Goal: Information Seeking & Learning: Learn about a topic

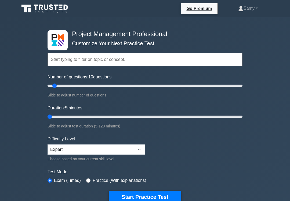
type input "5"
click at [160, 195] on button "Start Practice Test" at bounding box center [145, 196] width 73 height 12
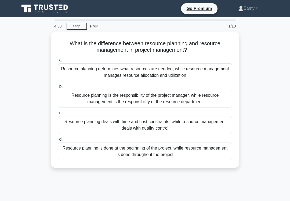
click at [67, 69] on div "Resource planning determines what resources are needed, while resource manageme…" at bounding box center [145, 72] width 174 height 18
click at [58, 62] on input "a. Resource planning determines what resources are needed, while resource manag…" at bounding box center [58, 59] width 0 height 3
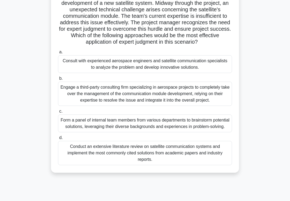
scroll to position [42, 0]
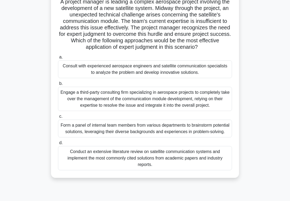
click at [69, 137] on div "Form a panel of internal team members from various departments to brainstorm po…" at bounding box center [145, 128] width 174 height 18
click at [58, 118] on input "c. Form a panel of internal team members from various departments to brainstorm…" at bounding box center [58, 116] width 0 height 3
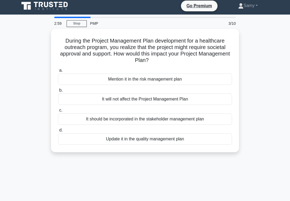
scroll to position [3, 0]
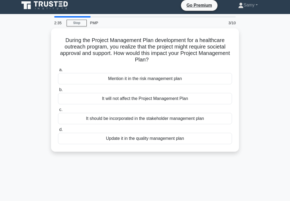
click at [83, 116] on div "It should be incorporated in the stakeholder management plan" at bounding box center [145, 118] width 174 height 11
click at [58, 111] on input "c. It should be incorporated in the stakeholder management plan" at bounding box center [58, 109] width 0 height 3
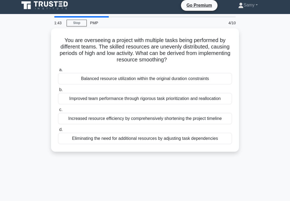
click at [74, 104] on div "Improved team performance through rigorous task prioritization and reallocation" at bounding box center [145, 98] width 174 height 11
click at [58, 91] on input "b. Improved team performance through rigorous task prioritization and reallocat…" at bounding box center [58, 89] width 0 height 3
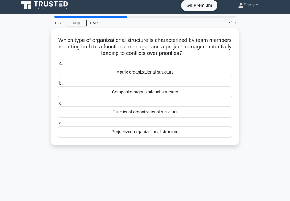
click at [78, 70] on div "Matrix organizational structure" at bounding box center [145, 71] width 174 height 11
click at [58, 65] on input "a. Matrix organizational structure" at bounding box center [58, 63] width 0 height 3
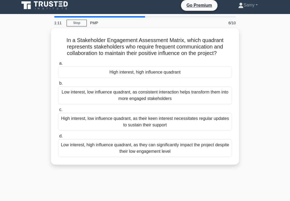
click at [76, 78] on div "High interest, high influence quadrant" at bounding box center [145, 71] width 174 height 11
click at [58, 65] on input "a. High interest, high influence quadrant" at bounding box center [58, 63] width 0 height 3
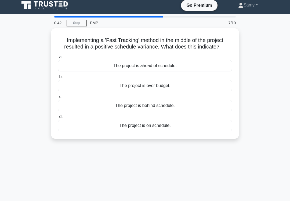
click at [185, 71] on div "The project is ahead of schedule." at bounding box center [145, 65] width 174 height 11
click at [58, 59] on input "a. The project is ahead of schedule." at bounding box center [58, 56] width 0 height 3
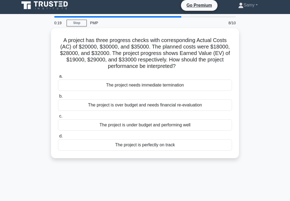
click at [188, 126] on div "The project is under budget and performing well" at bounding box center [145, 124] width 174 height 11
click at [58, 118] on input "c. The project is under budget and performing well" at bounding box center [58, 115] width 0 height 3
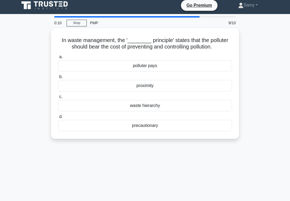
click at [196, 90] on div "proximity" at bounding box center [145, 85] width 174 height 11
click at [58, 78] on input "b. proximity" at bounding box center [58, 76] width 0 height 3
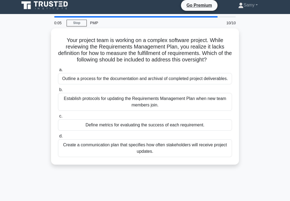
click at [176, 157] on div "Create a communication plan that specifies how often stakeholders will receive …" at bounding box center [145, 148] width 174 height 18
click at [58, 138] on input "d. Create a communication plan that specifies how often stakeholders will recei…" at bounding box center [58, 135] width 0 height 3
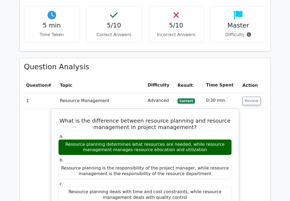
click at [253, 96] on button "Review" at bounding box center [252, 100] width 18 height 8
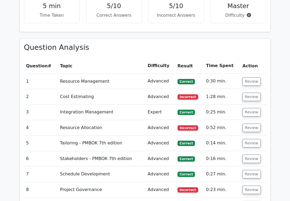
scroll to position [450, 0]
click at [248, 93] on button "Review" at bounding box center [252, 97] width 18 height 8
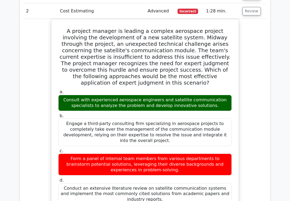
scroll to position [536, 0]
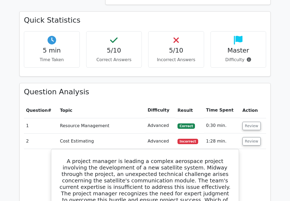
click at [252, 137] on button "Review" at bounding box center [252, 141] width 18 height 8
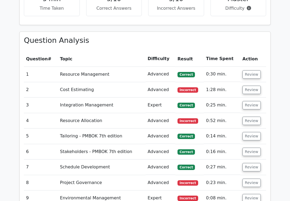
scroll to position [460, 0]
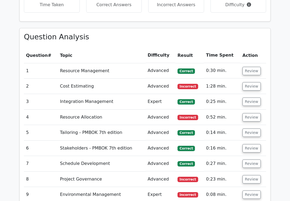
click at [250, 113] on button "Review" at bounding box center [252, 117] width 18 height 8
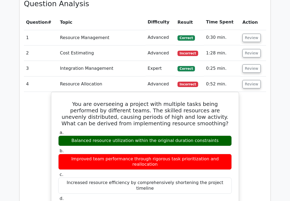
scroll to position [493, 0]
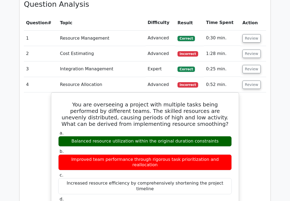
click at [253, 80] on button "Review" at bounding box center [252, 84] width 18 height 8
